Goal: Use online tool/utility: Utilize a website feature to perform a specific function

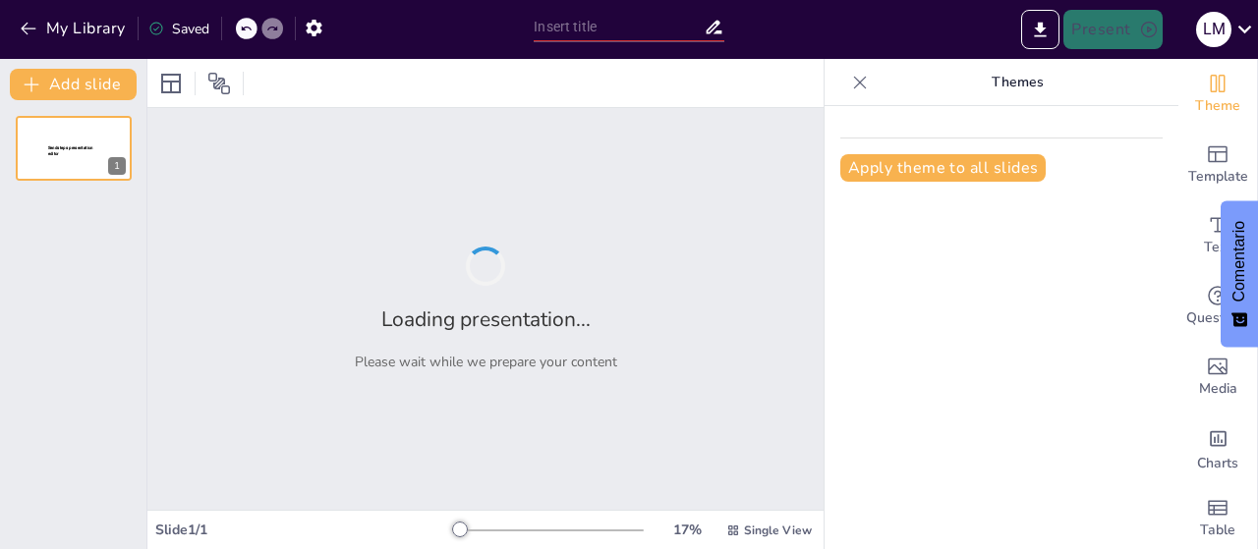
type input "Imported Tarea academica 1 EXPOSICIÓN.pptx"
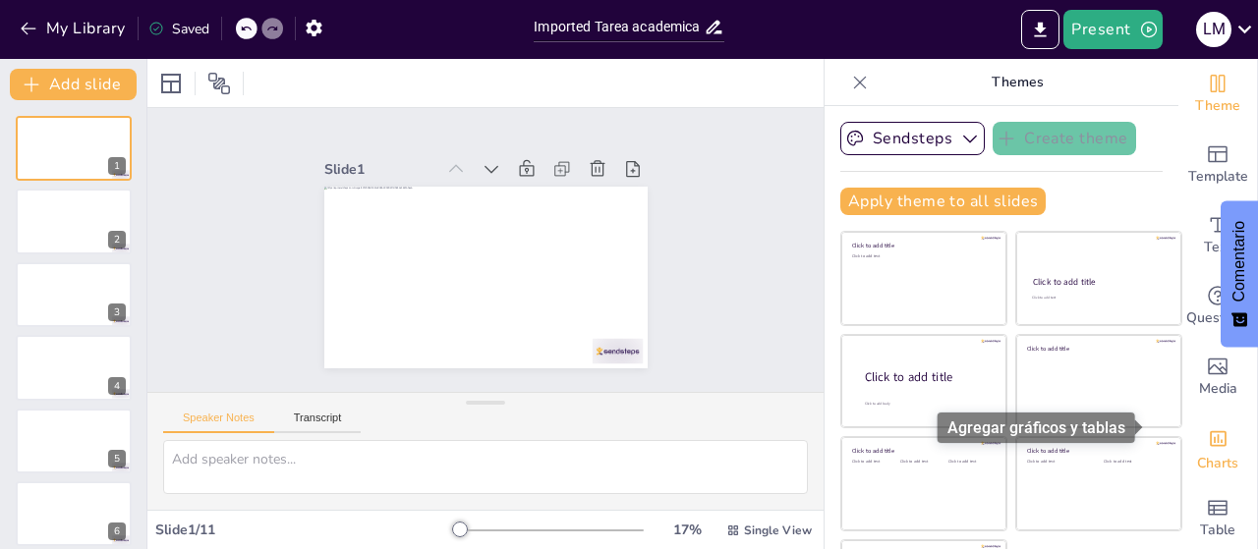
scroll to position [20, 0]
click at [1210, 427] on icon "Add charts and graphs" at bounding box center [1218, 435] width 17 height 16
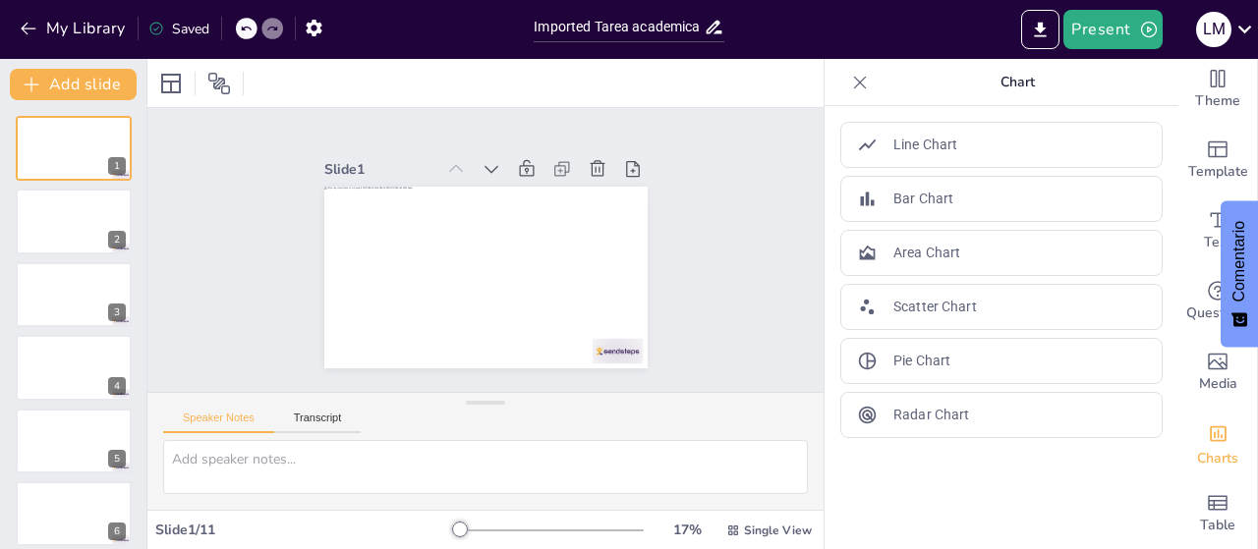
click at [75, 254] on div "2" at bounding box center [74, 221] width 116 height 65
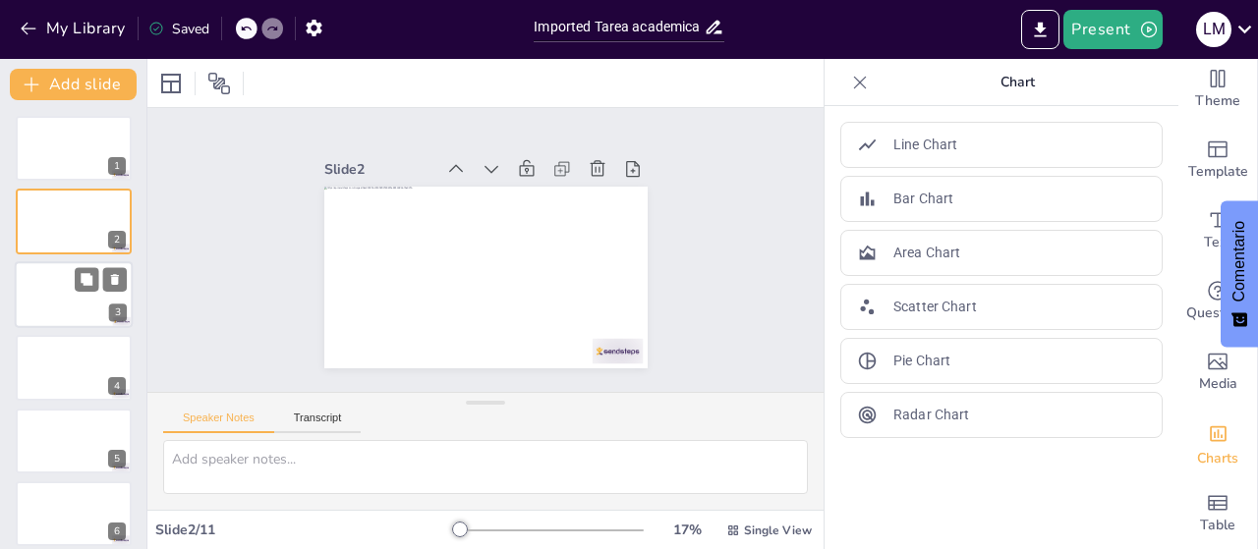
click at [51, 300] on div at bounding box center [74, 294] width 118 height 67
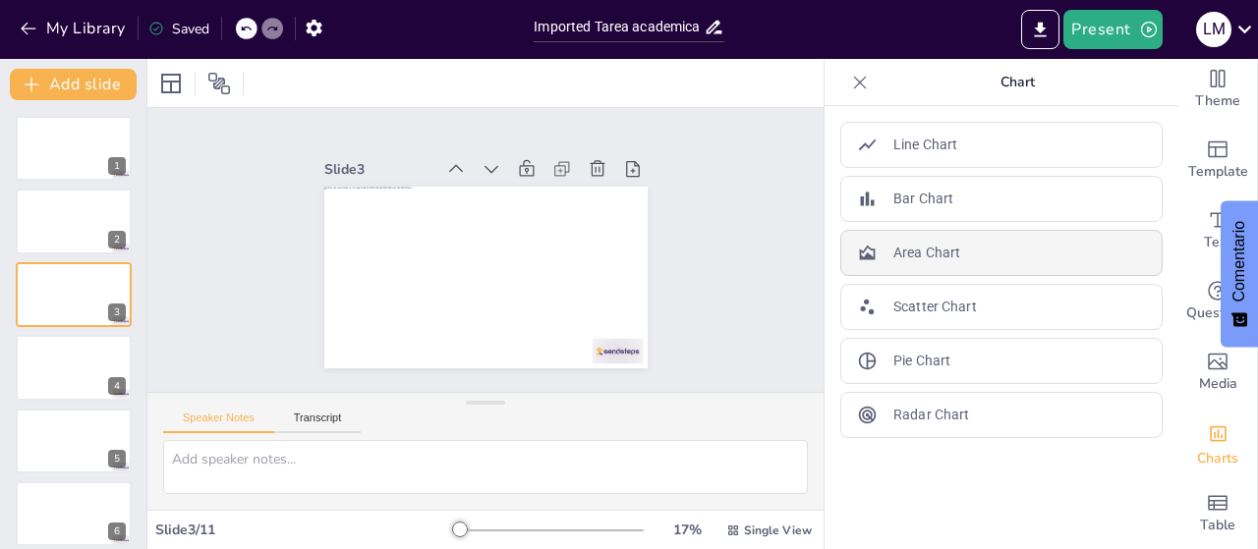
click at [912, 251] on p "Area Chart" at bounding box center [926, 253] width 67 height 21
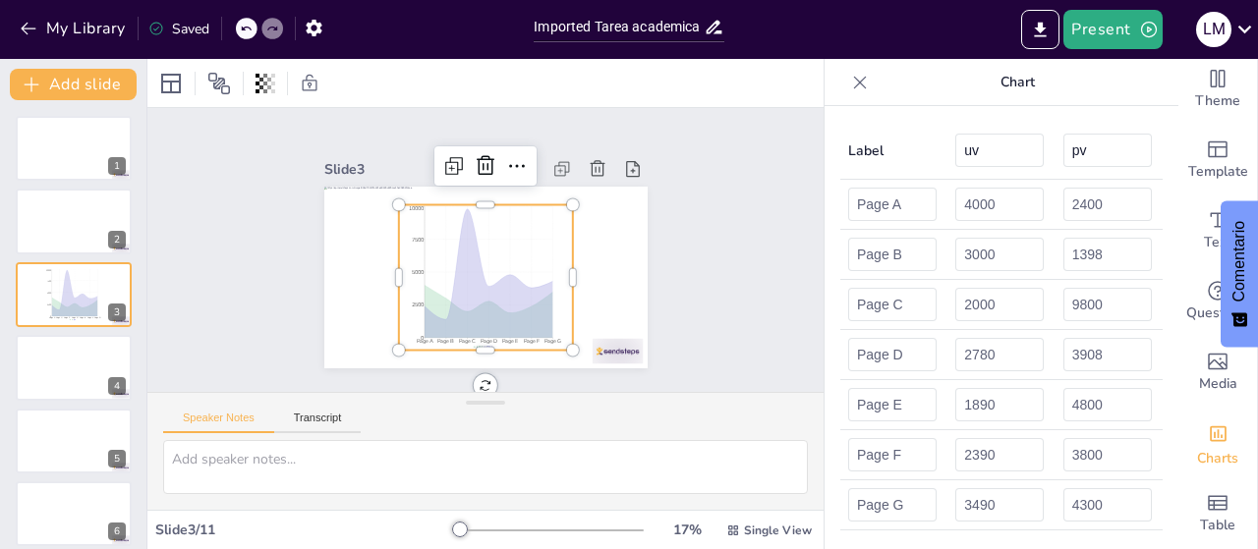
click at [854, 78] on icon at bounding box center [860, 82] width 13 height 13
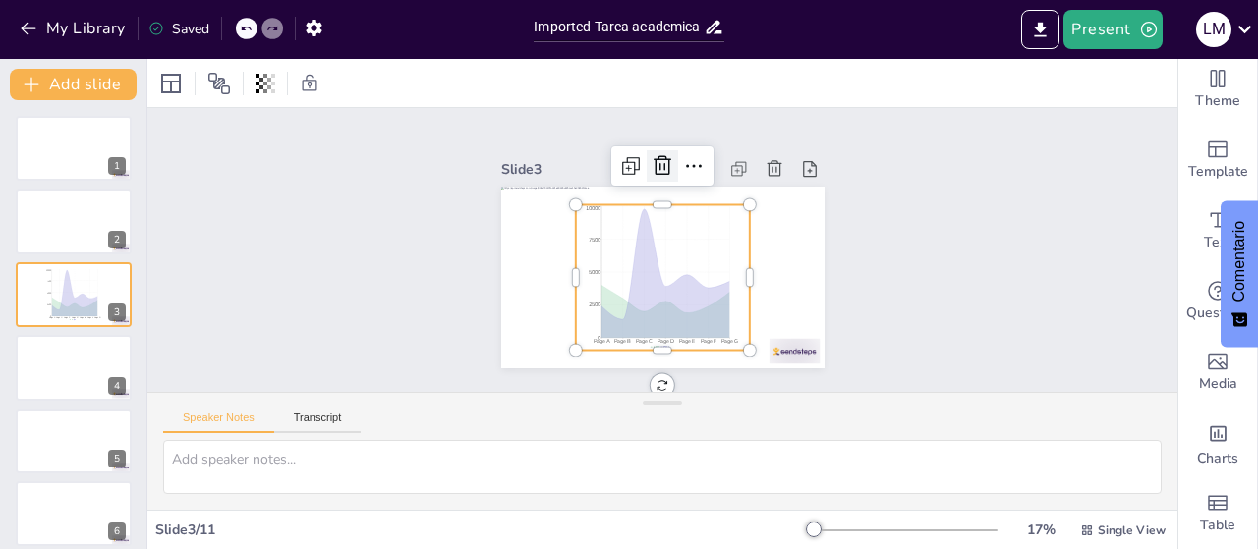
click at [715, 283] on icon at bounding box center [731, 299] width 33 height 33
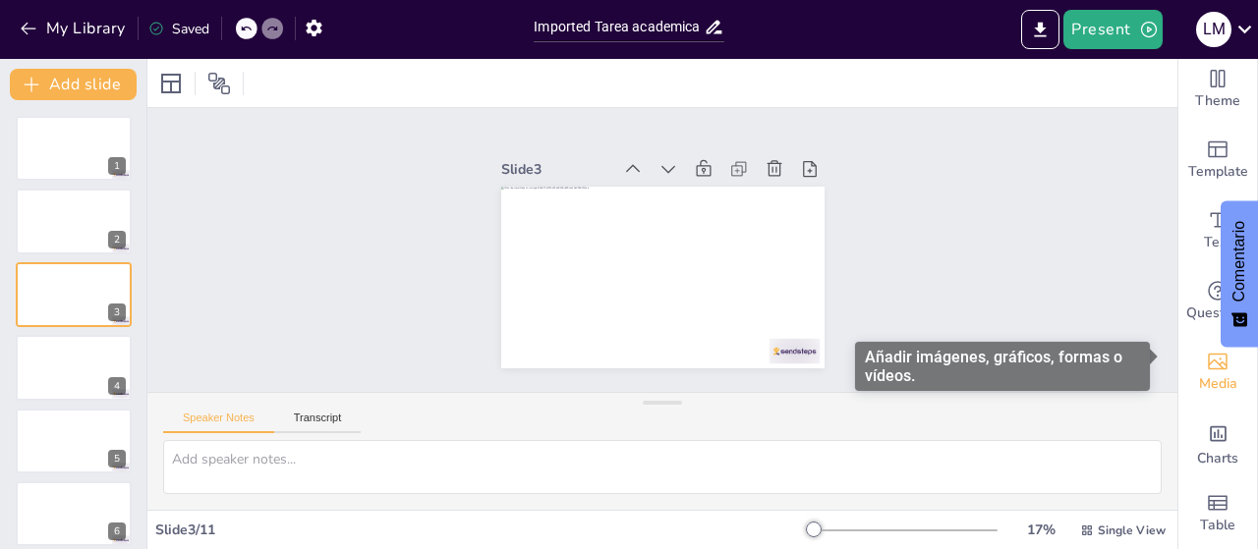
click at [1207, 374] on span "Media" at bounding box center [1218, 385] width 38 height 22
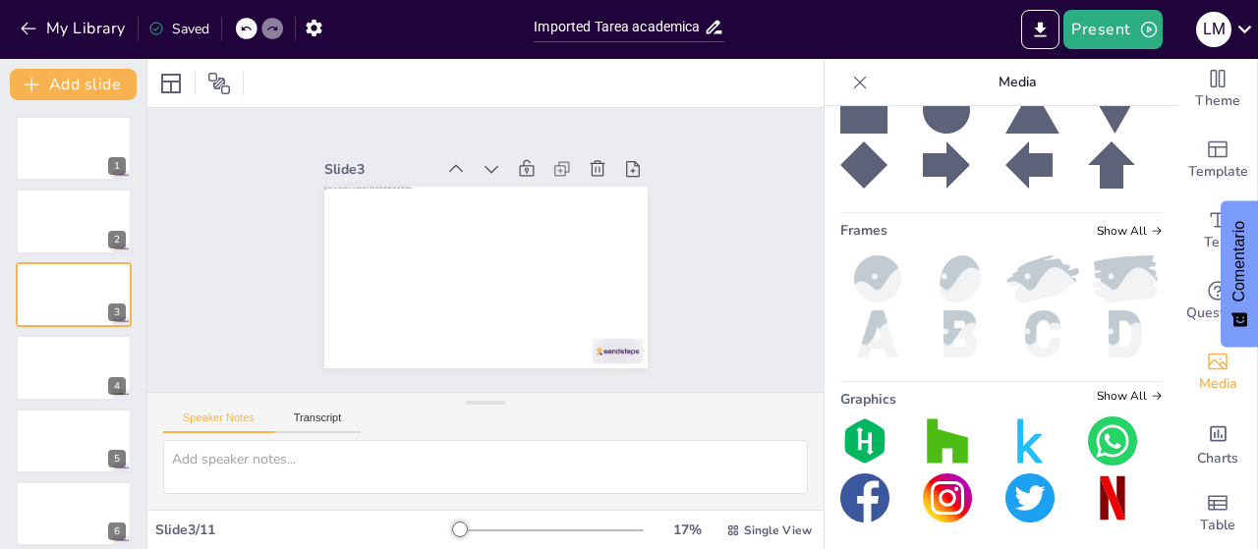
scroll to position [0, 0]
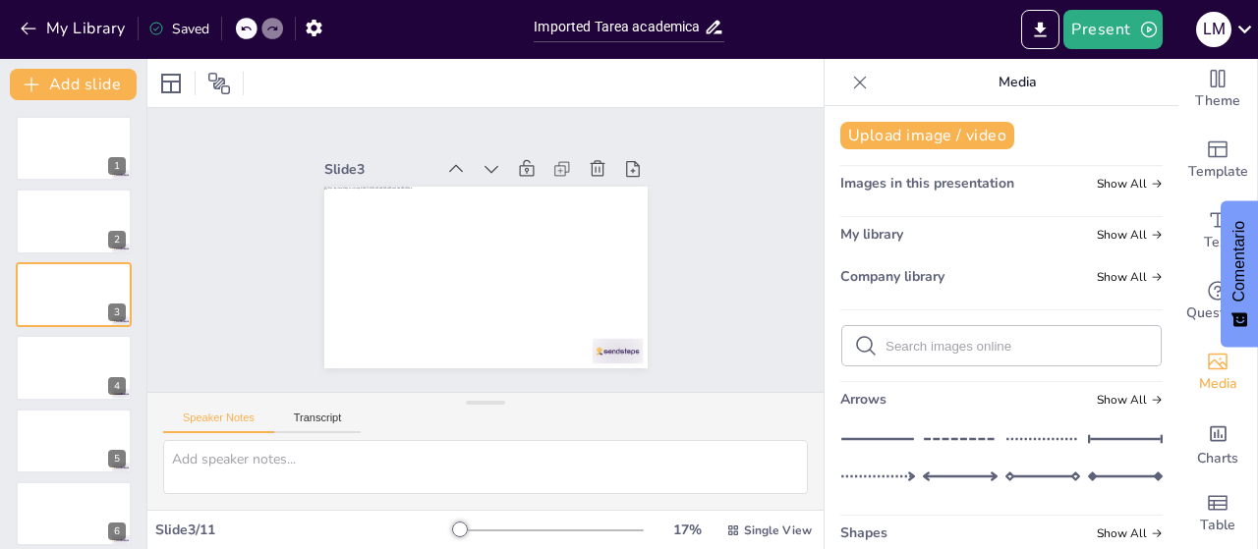
click at [963, 186] on span "Images in this presentation" at bounding box center [927, 183] width 174 height 19
click at [1113, 184] on span "Show All" at bounding box center [1130, 184] width 66 height 14
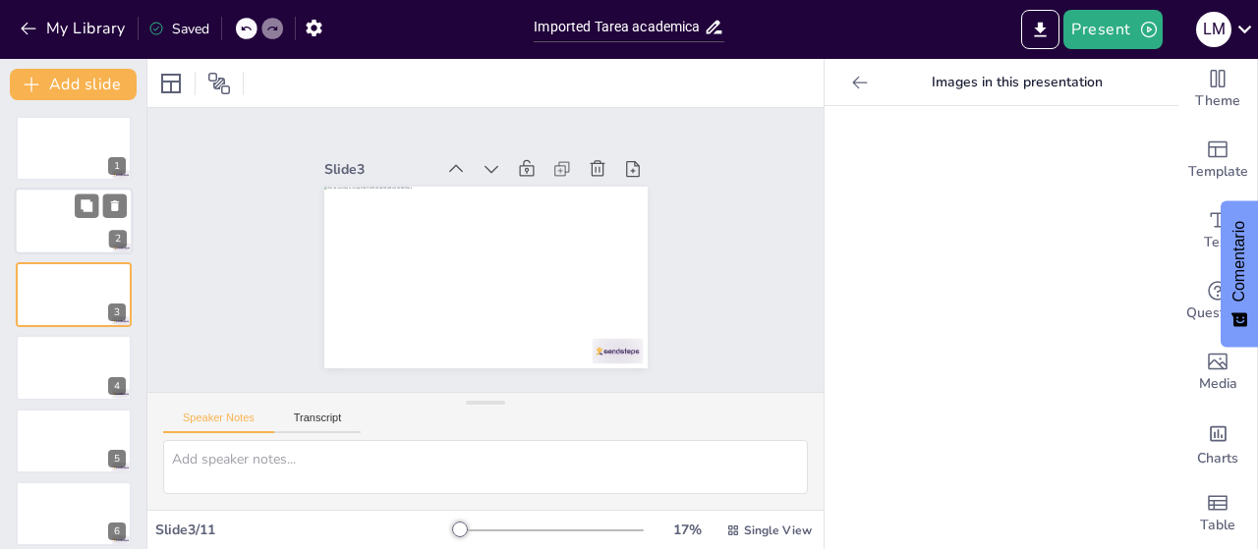
click at [99, 209] on div at bounding box center [101, 207] width 52 height 24
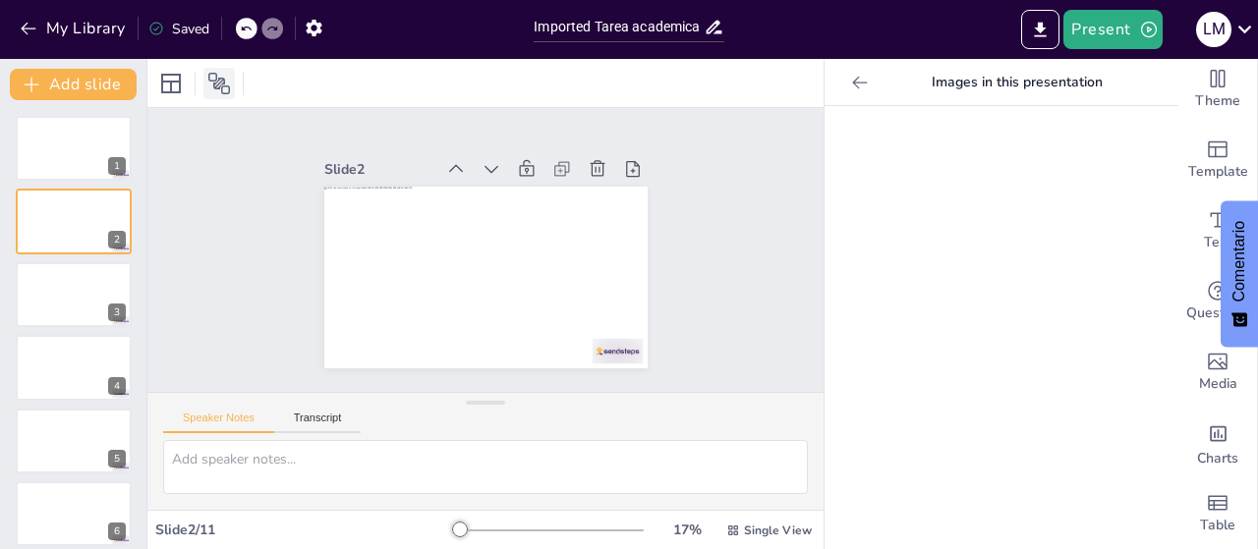
click at [225, 89] on icon at bounding box center [219, 84] width 24 height 24
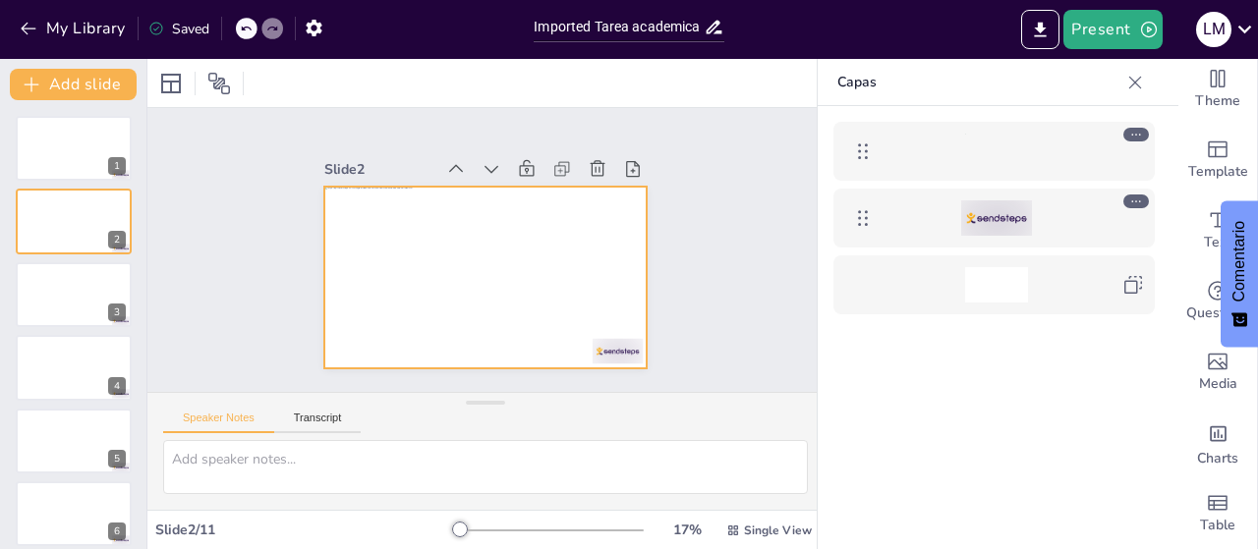
click at [997, 160] on div at bounding box center [996, 151] width 63 height 35
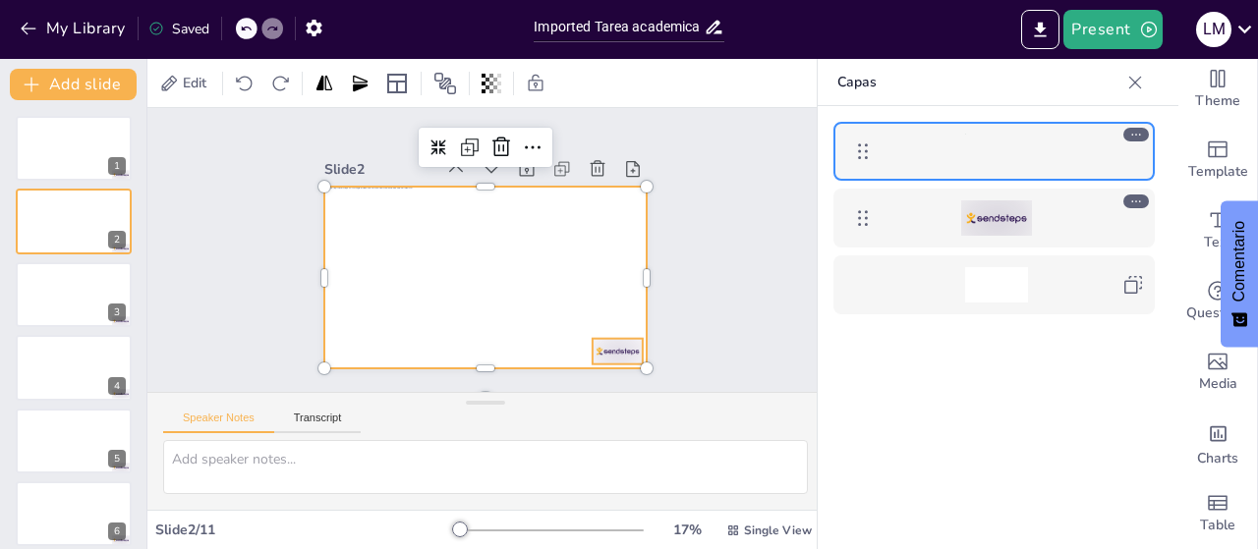
click at [1005, 221] on div at bounding box center [996, 218] width 71 height 35
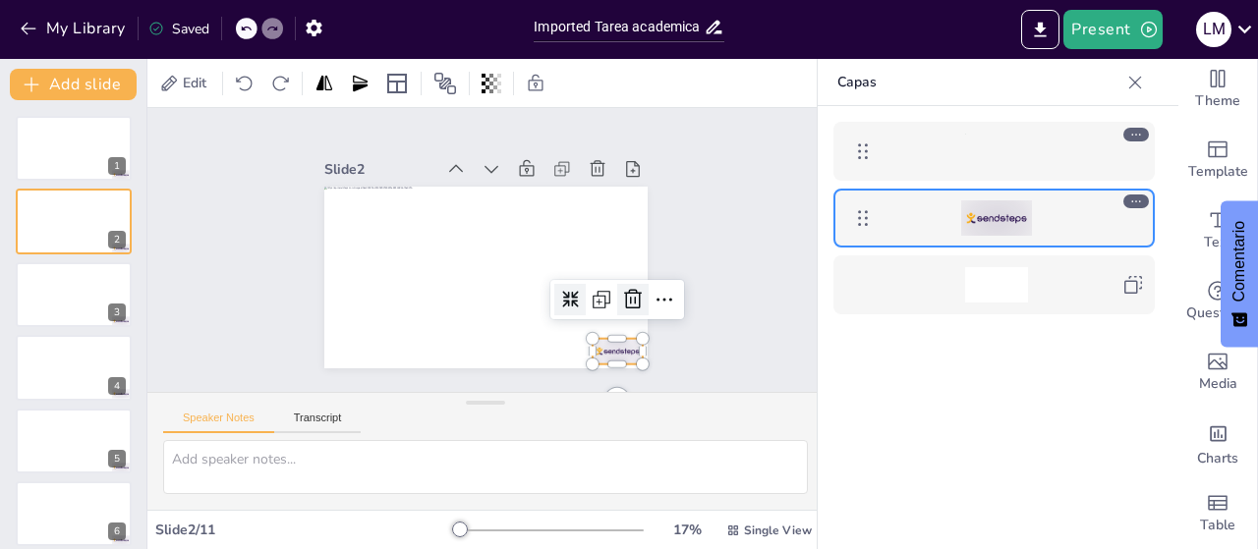
click at [533, 386] on icon at bounding box center [516, 402] width 32 height 32
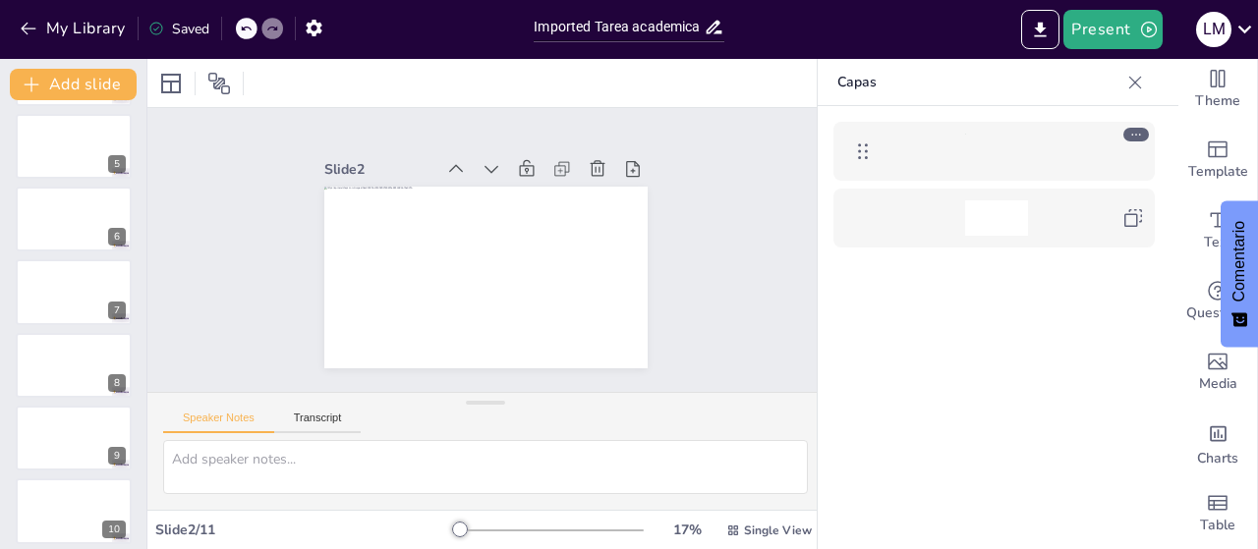
scroll to position [377, 0]
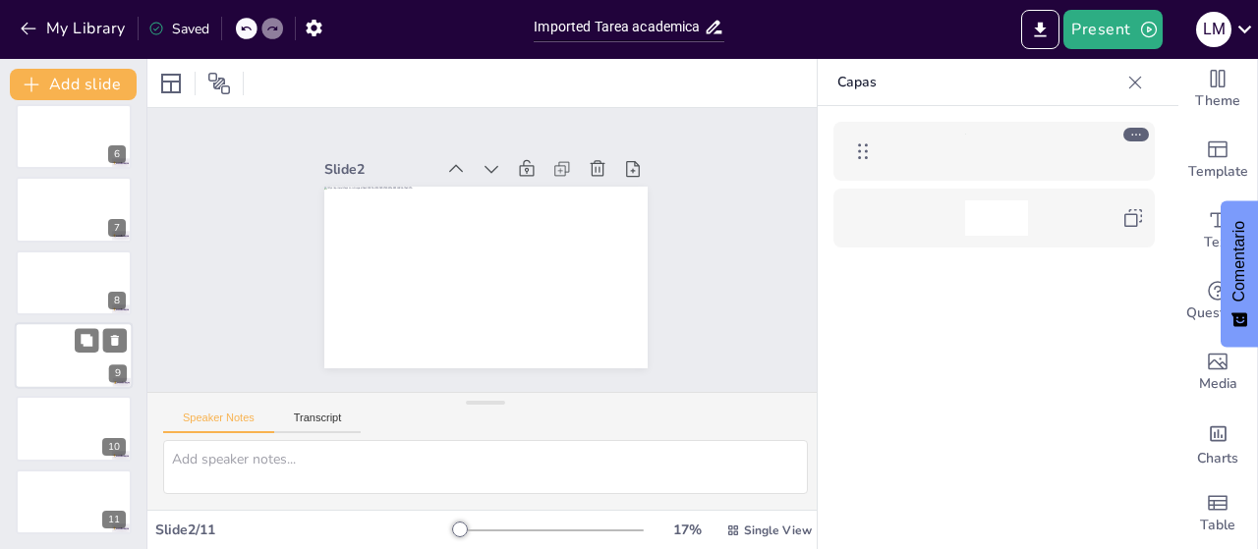
click at [61, 361] on div at bounding box center [74, 355] width 118 height 67
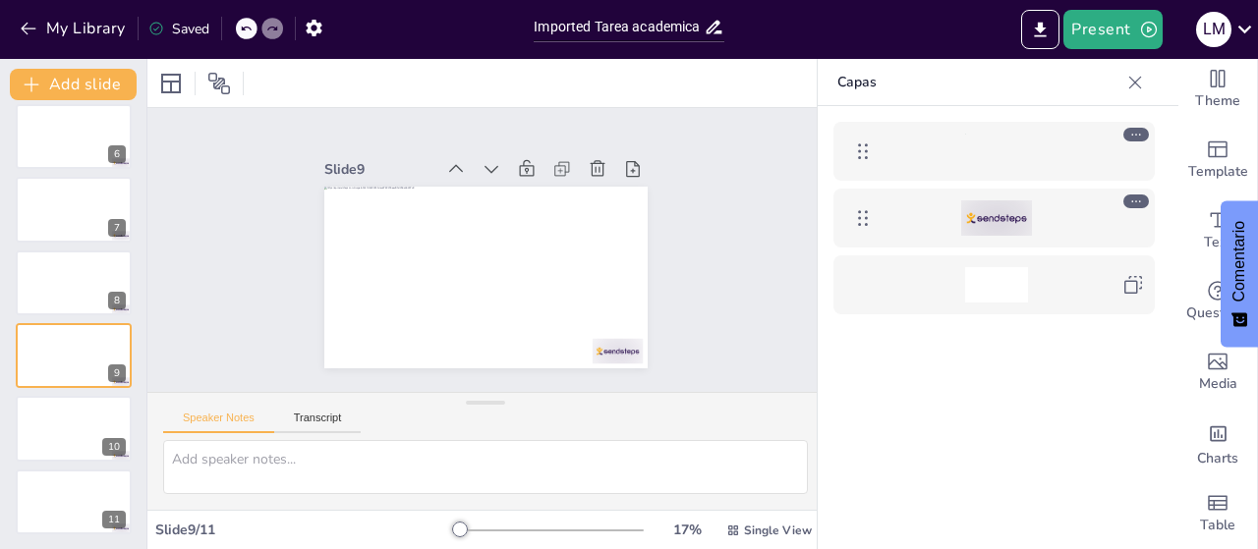
scroll to position [0, 0]
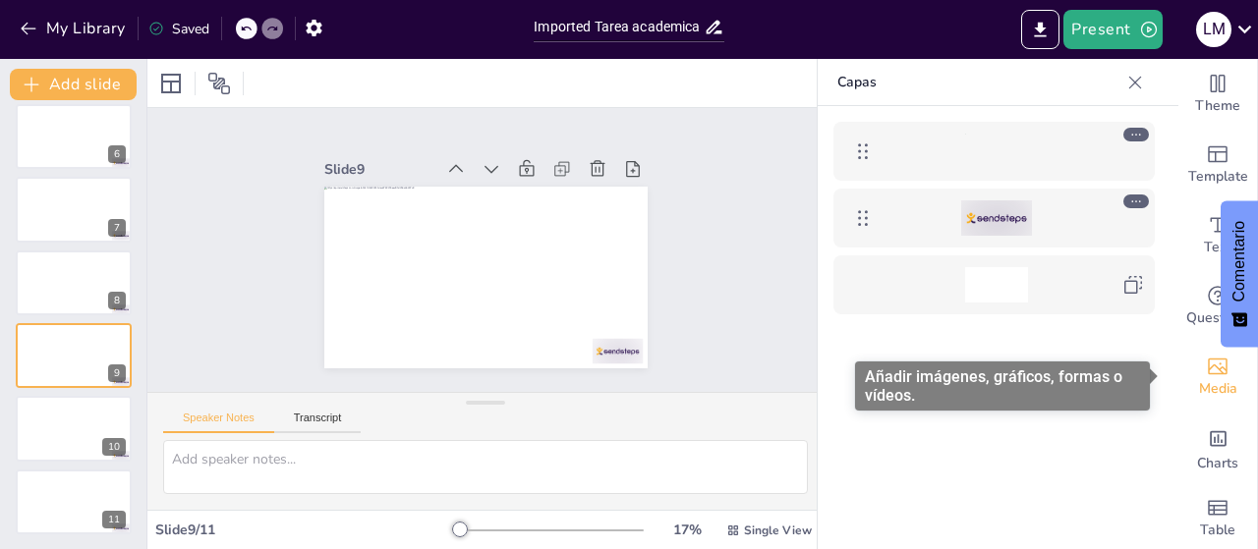
click at [1206, 369] on icon "Add images, graphics, shapes or video" at bounding box center [1218, 367] width 24 height 24
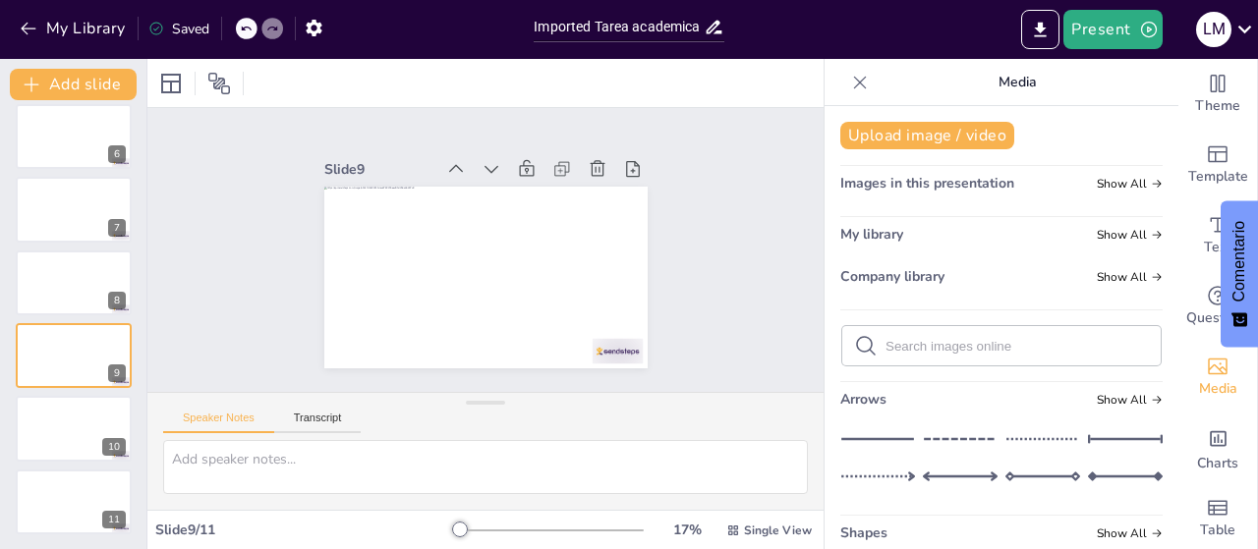
click at [938, 32] on div "Present [PERSON_NAME]" at bounding box center [996, 29] width 524 height 39
click at [769, 532] on span "Single View" at bounding box center [778, 531] width 68 height 16
click at [1015, 85] on p "Media" at bounding box center [1017, 82] width 283 height 47
click at [854, 86] on icon at bounding box center [860, 82] width 13 height 13
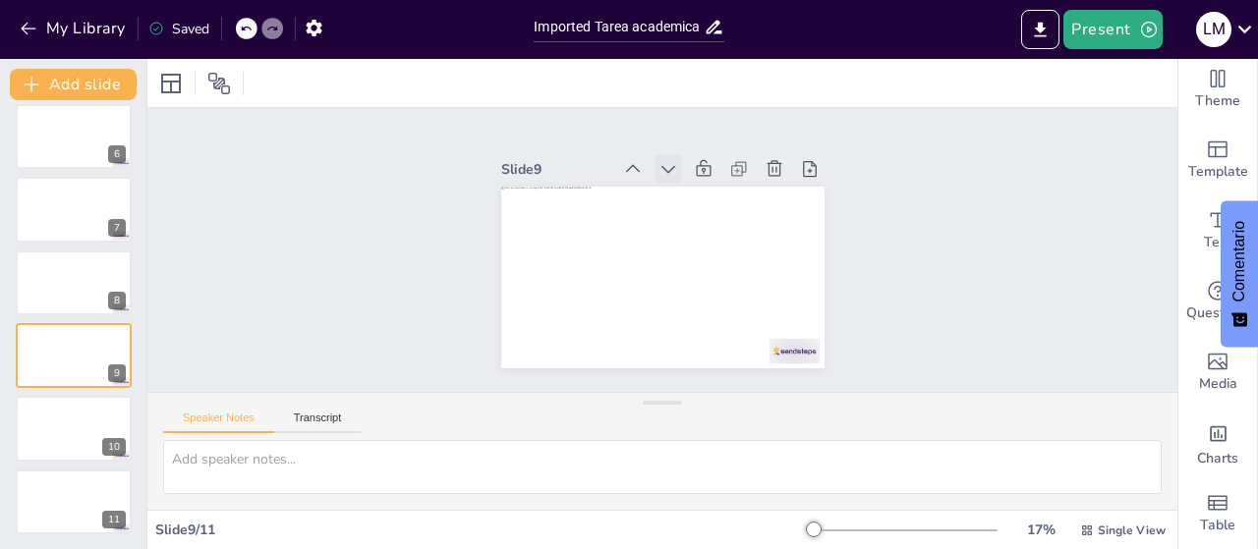
click at [720, 194] on icon at bounding box center [727, 201] width 15 height 15
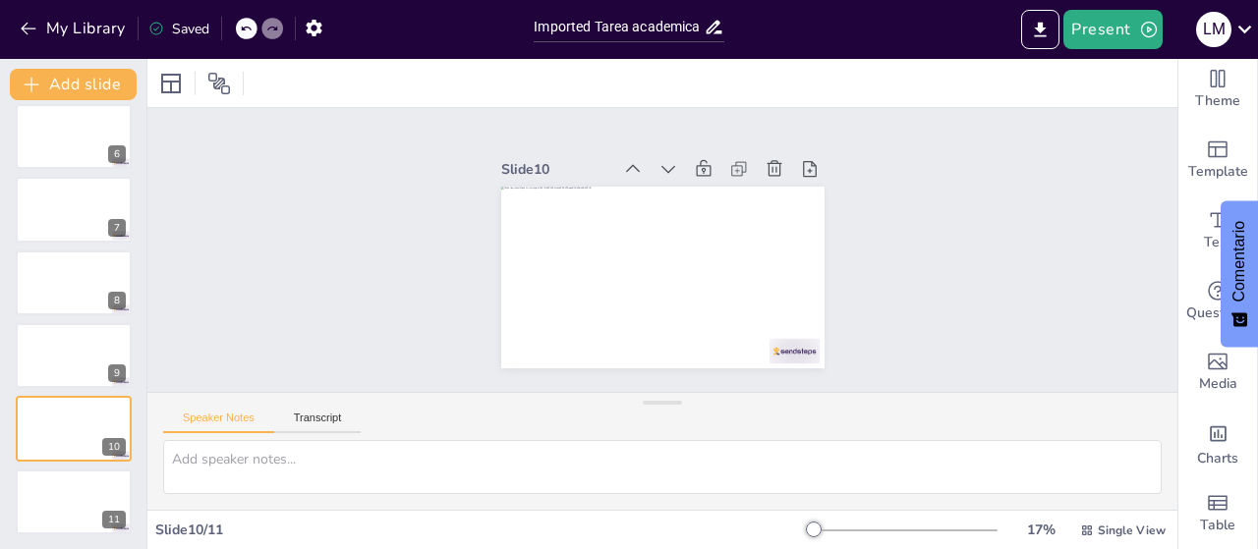
click at [690, 317] on icon at bounding box center [698, 323] width 16 height 13
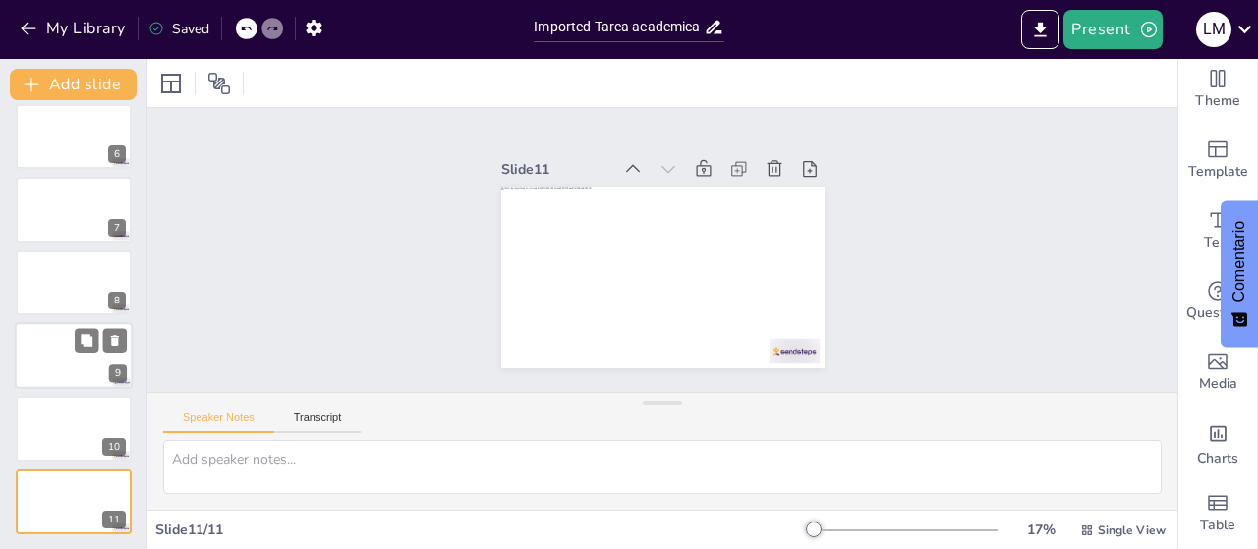
click at [63, 344] on div at bounding box center [74, 355] width 118 height 67
